Goal: Task Accomplishment & Management: Manage account settings

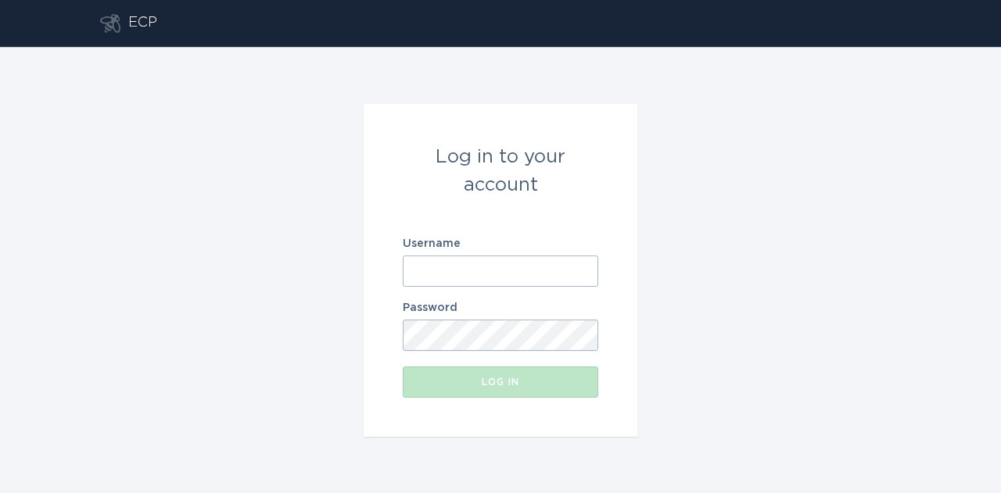
click at [583, 269] on input "Username" at bounding box center [501, 271] width 196 height 31
click at [716, 322] on div "Log in to your account Username Password Log in" at bounding box center [500, 270] width 1001 height 447
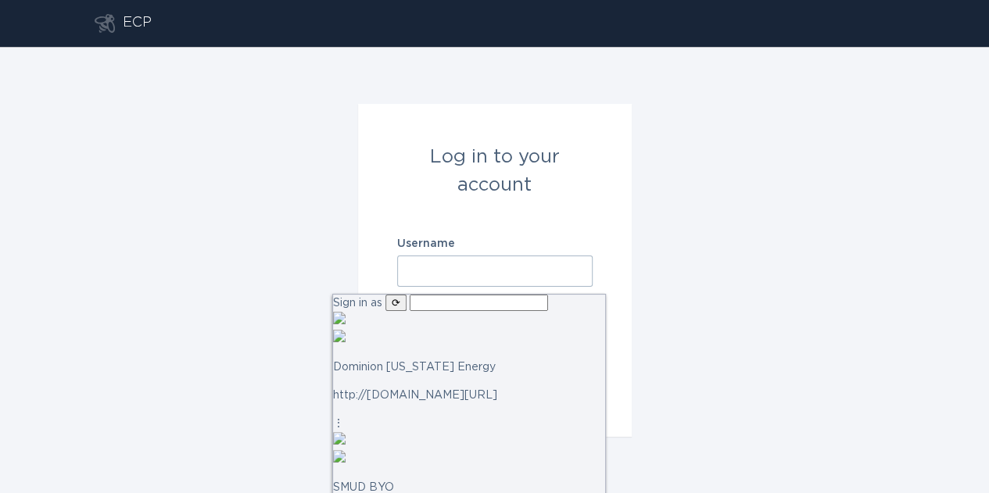
click at [504, 311] on input "text" at bounding box center [479, 303] width 138 height 16
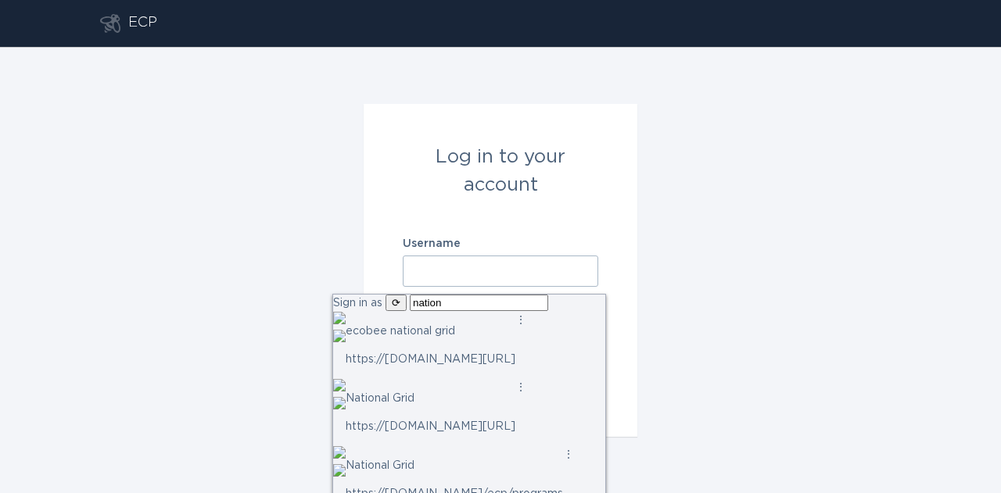
type input "nationa"
click at [483, 396] on p "National Grid" at bounding box center [431, 398] width 170 height 17
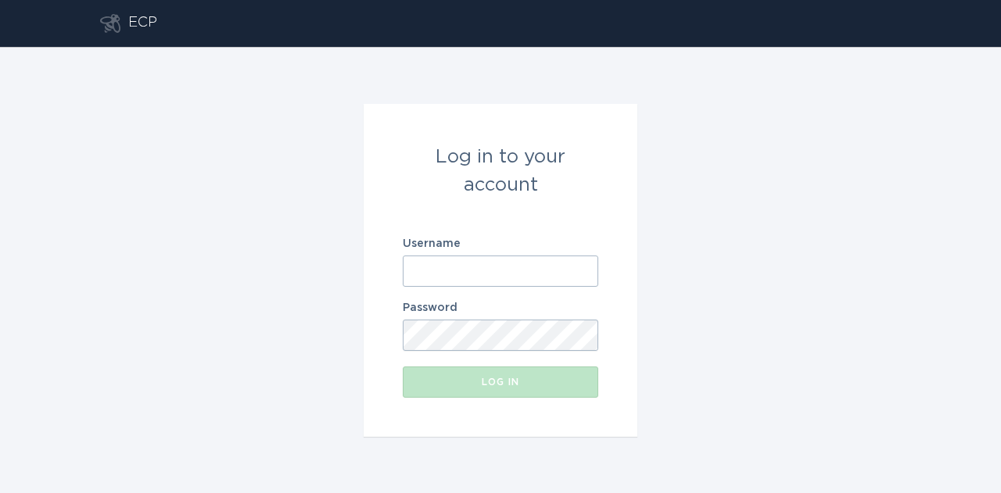
type input "[EMAIL_ADDRESS][DOMAIN_NAME]"
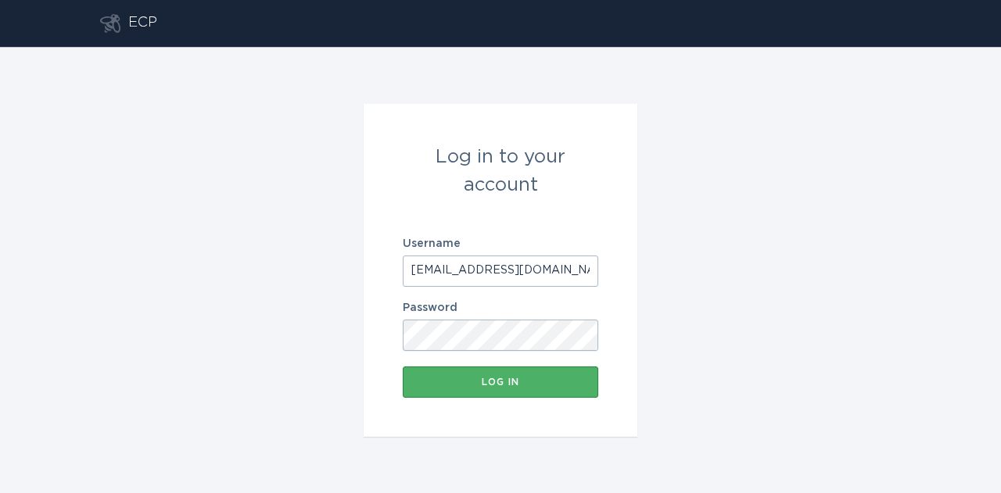
click at [574, 379] on div "Log in" at bounding box center [501, 382] width 180 height 9
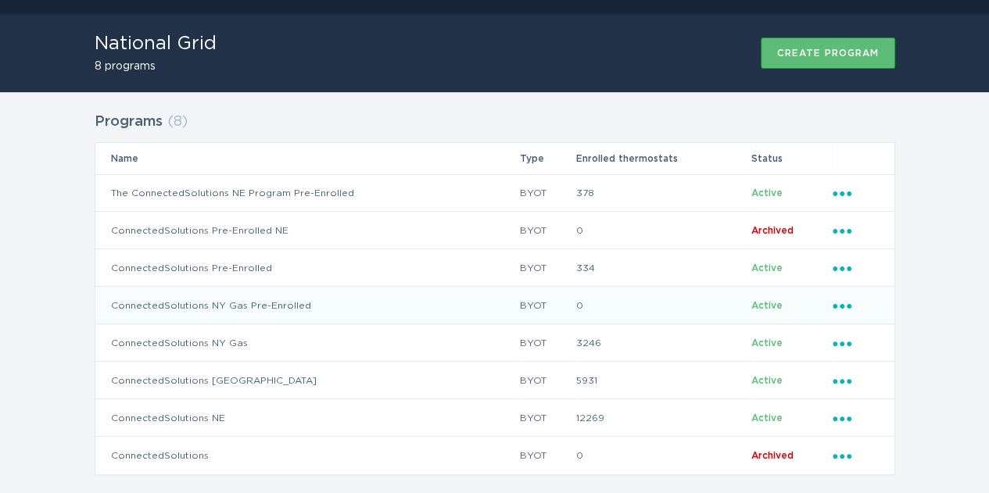
scroll to position [44, 0]
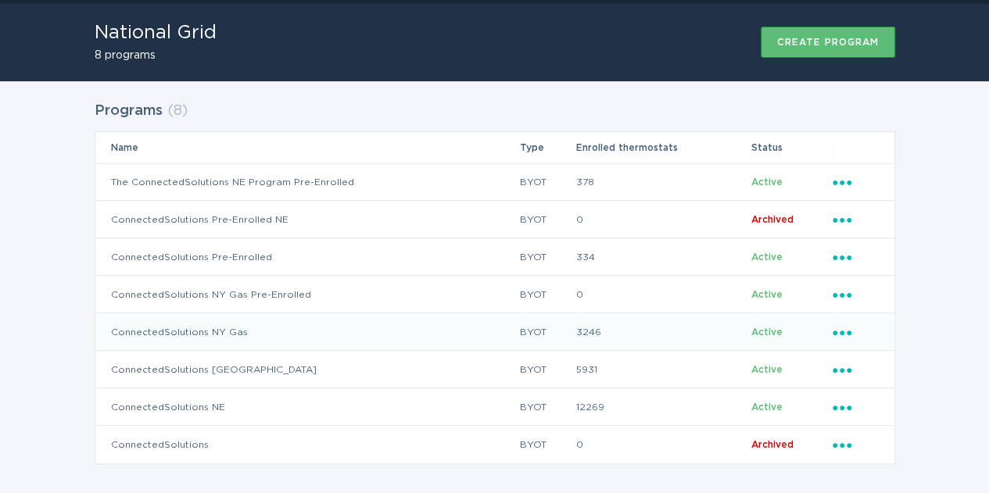
click at [367, 334] on td "ConnectedSolutions NY Gas" at bounding box center [307, 333] width 425 height 38
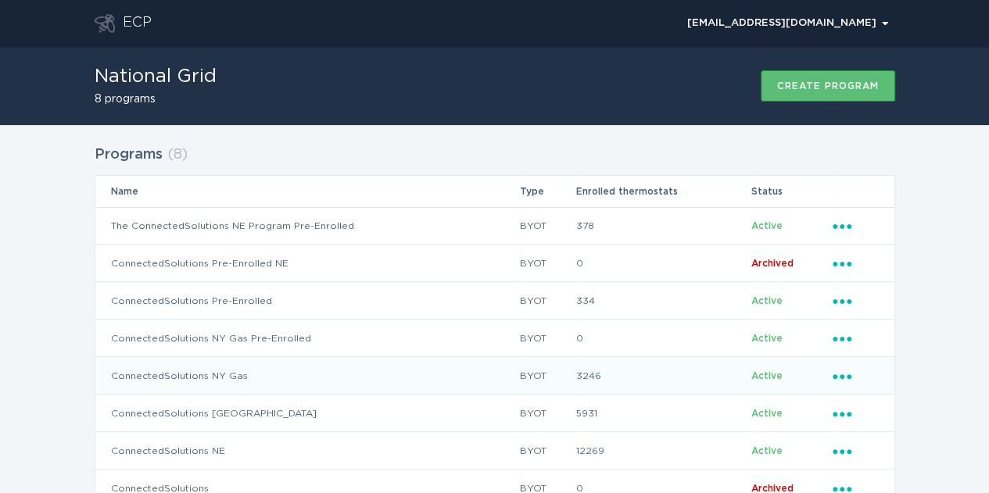
click at [840, 371] on icon "Ellipsis" at bounding box center [844, 374] width 22 height 13
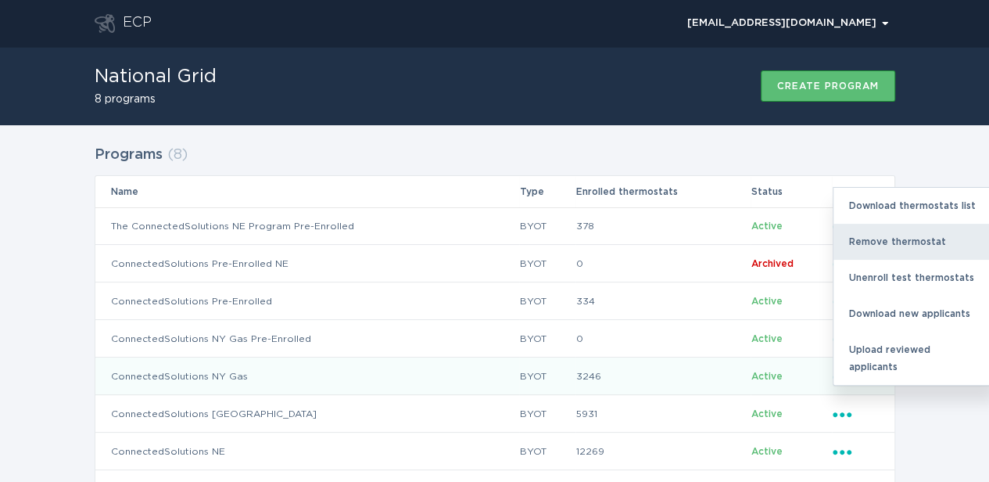
click at [872, 247] on div "Remove thermostat" at bounding box center [915, 242] width 163 height 36
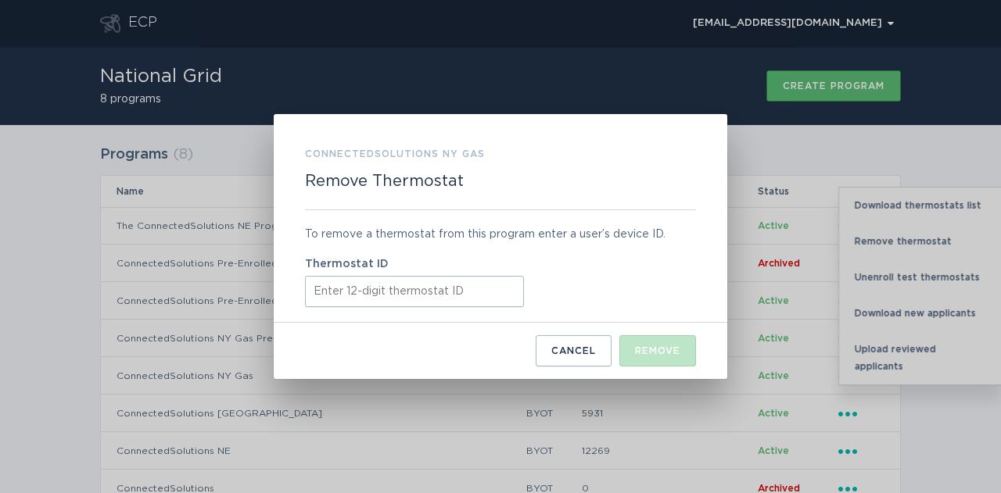
click at [436, 305] on input "Thermostat ID" at bounding box center [414, 291] width 219 height 31
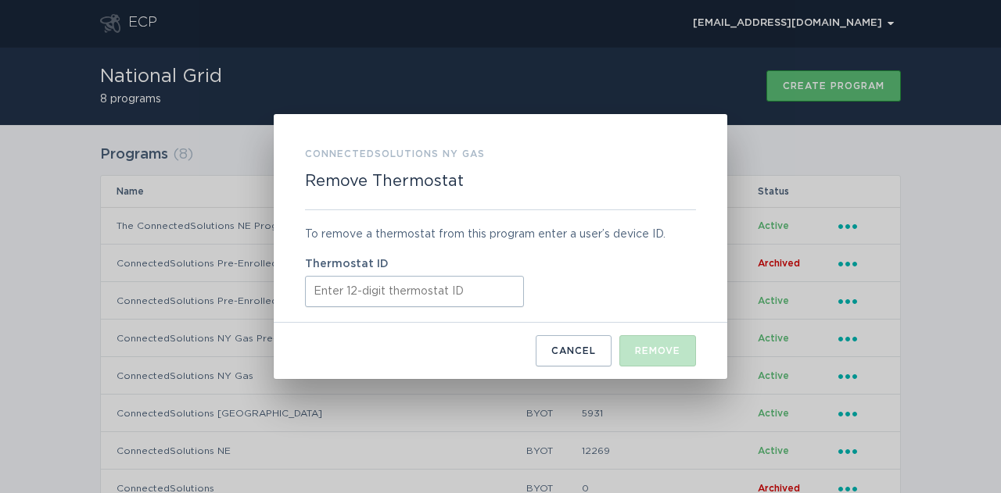
paste input "411973942042"
type input "411973942042"
click at [676, 346] on div "Remove" at bounding box center [657, 350] width 45 height 9
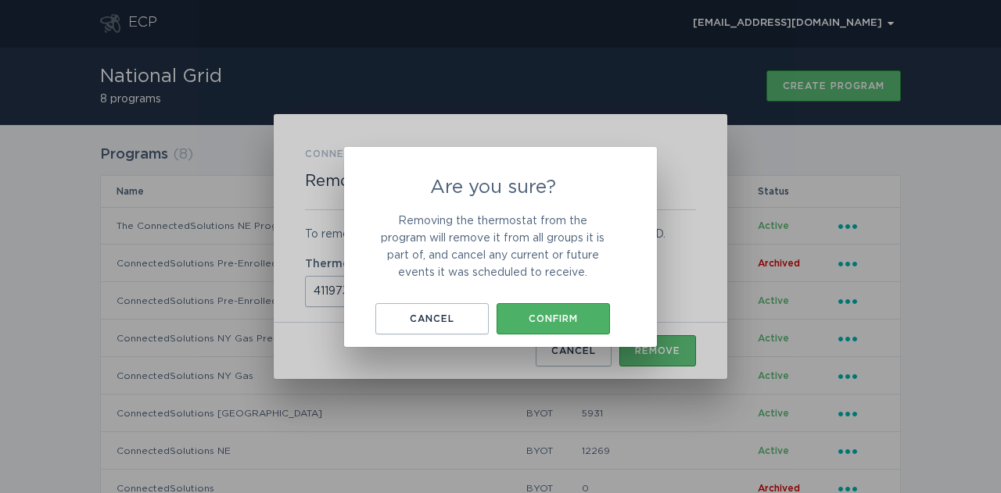
click at [595, 322] on div "Confirm" at bounding box center [553, 318] width 98 height 9
